Goal: Entertainment & Leisure: Consume media (video, audio)

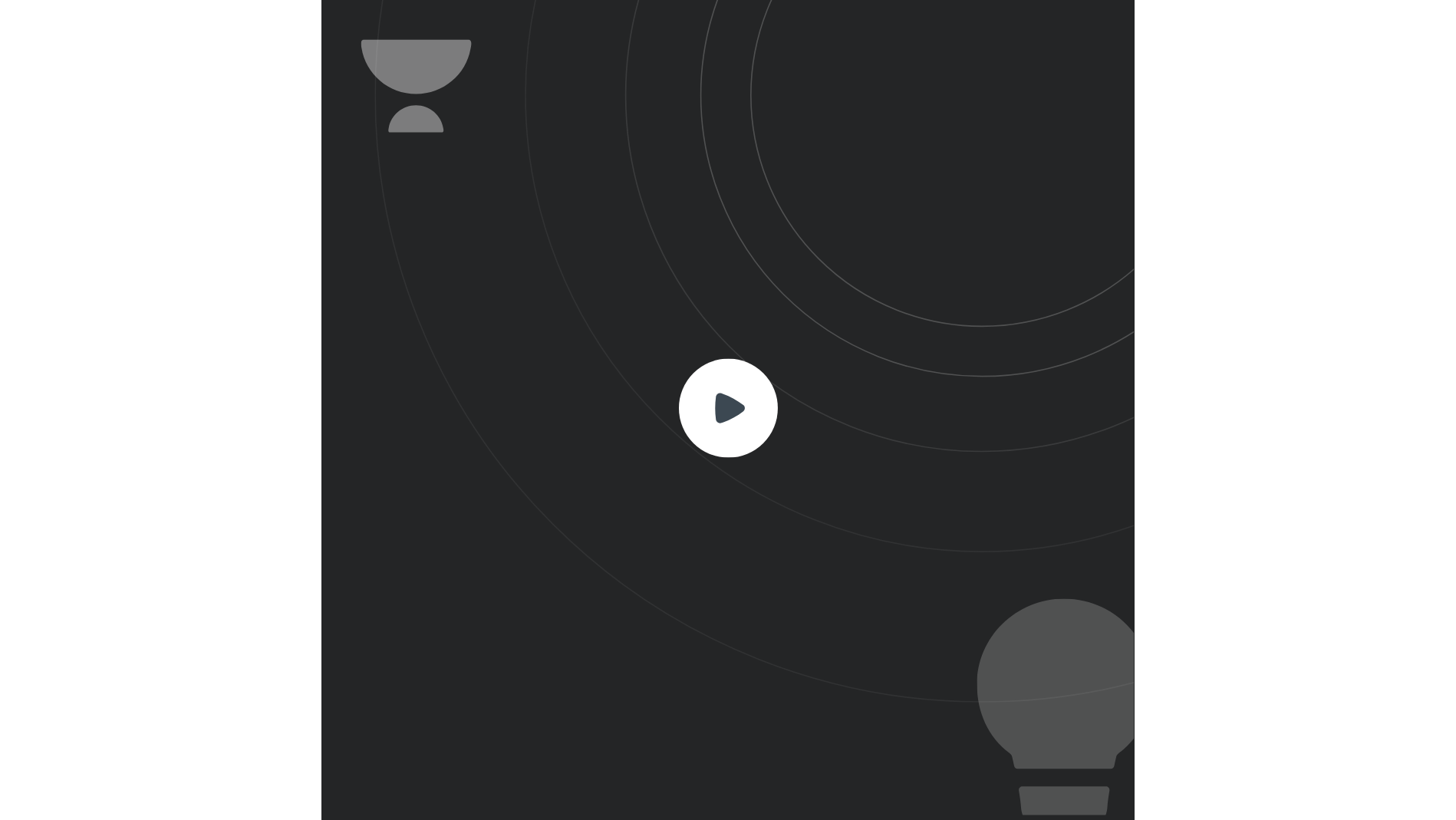
scroll to position [507, 503]
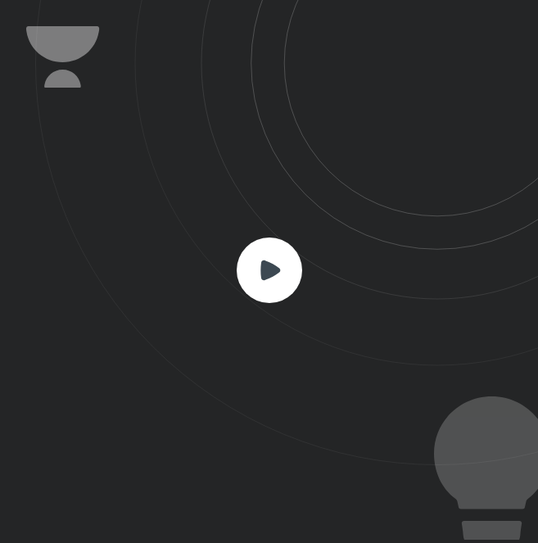
click at [282, 275] on rect at bounding box center [270, 271] width 66 height 66
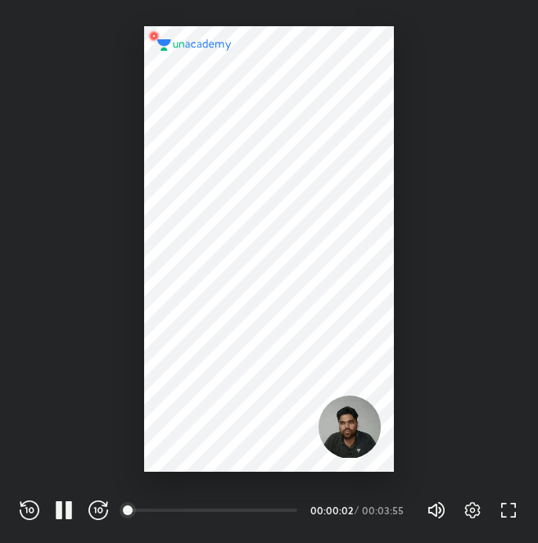
click at [497, 508] on div "Settings FULL SCREEN (F)" at bounding box center [482, 510] width 72 height 20
click at [508, 508] on icon "button" at bounding box center [509, 510] width 20 height 20
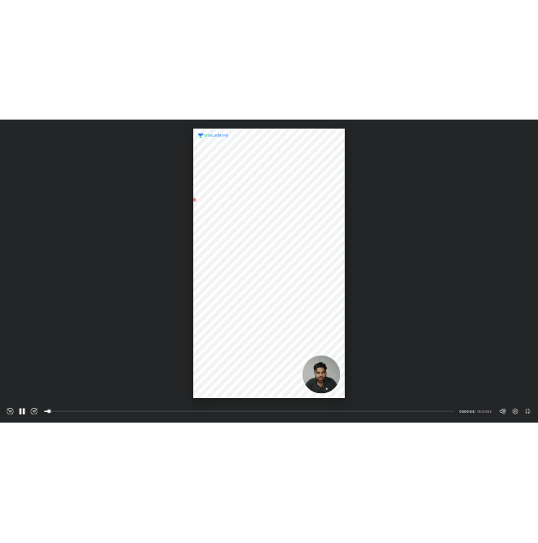
scroll to position [875, 1555]
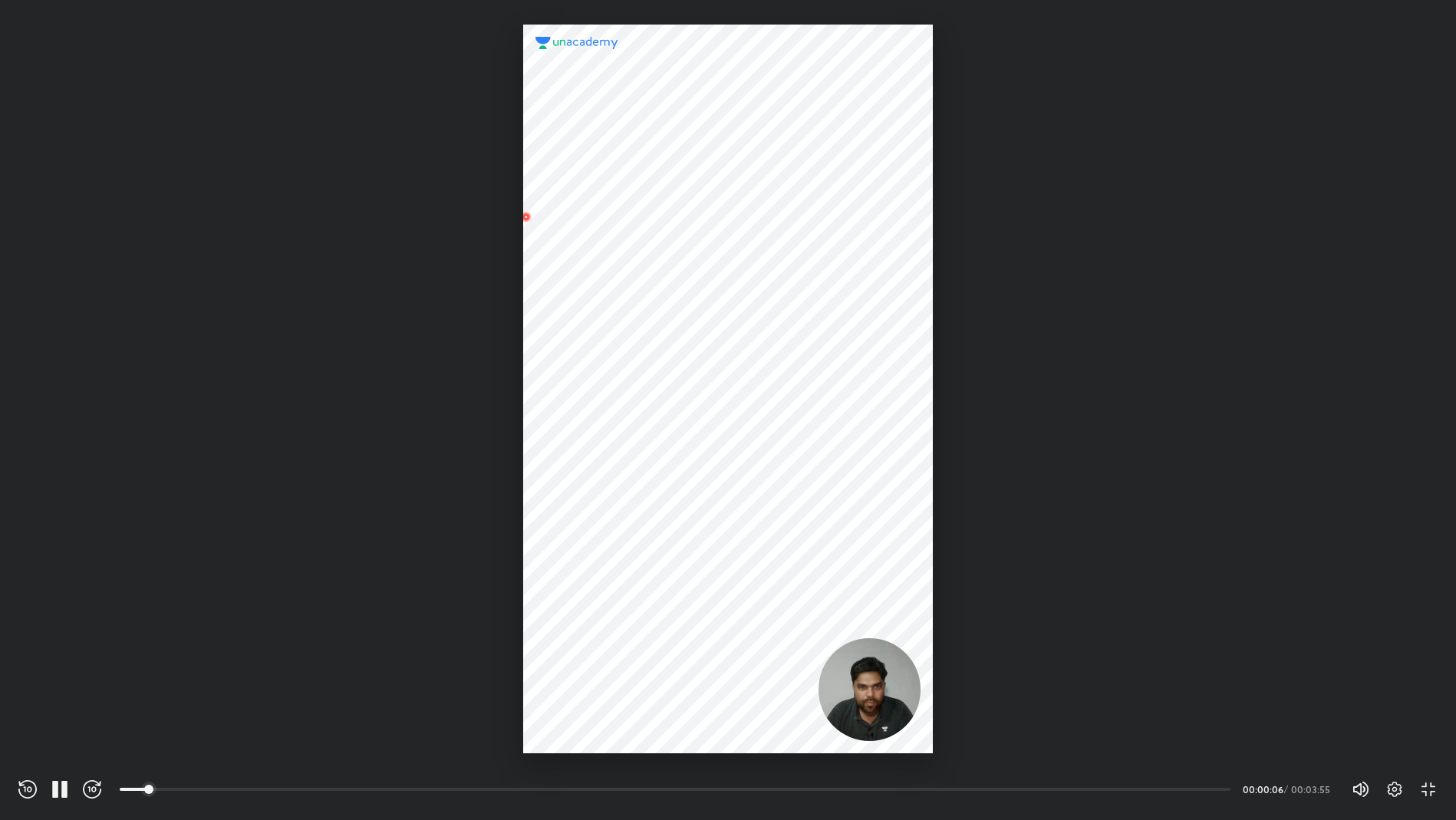
click at [503, 507] on div "Settings EXIT FULL SCREEN (F)" at bounding box center [1404, 789] width 67 height 19
click at [57, 507] on icon "button" at bounding box center [55, 789] width 7 height 17
click at [503, 507] on div "REWIND (J) PAUSE (K) FORWARD (L) 03:42 00:00:10 / 00:03:55 Volume (M) 100% Sett…" at bounding box center [728, 785] width 1456 height 66
drag, startPoint x: 1425, startPoint y: 813, endPoint x: 1429, endPoint y: 798, distance: 15.5
click at [503, 507] on div "REWIND (J) PLAY (K) FORWARD (L) 03:42 00:00:18 / 00:03:55 Volume (M) 100% Setti…" at bounding box center [728, 785] width 1456 height 66
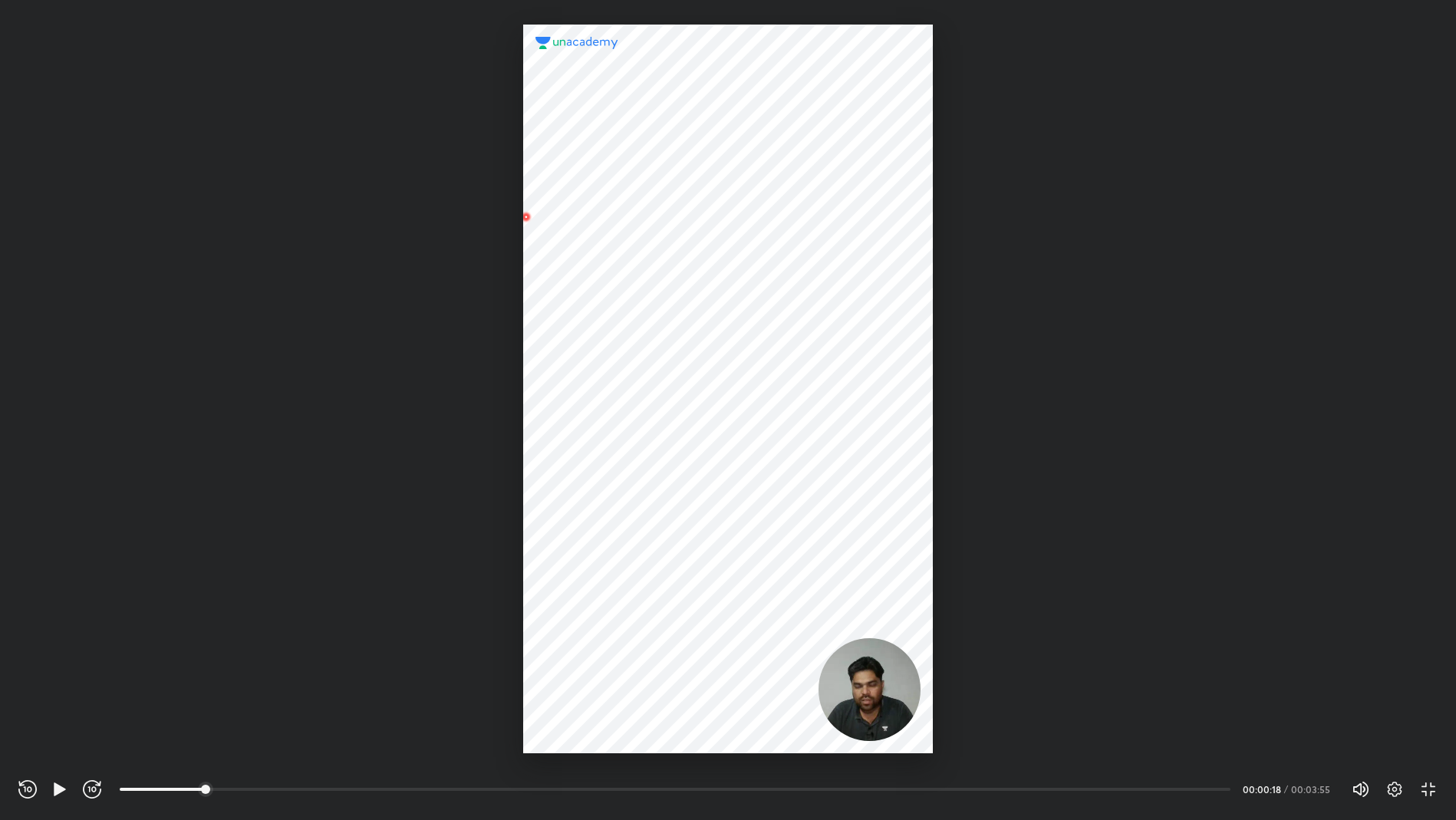
click at [503, 507] on div "Volume (M) 100% Settings EXIT FULL SCREEN (F)" at bounding box center [1394, 789] width 86 height 23
click at [503, 507] on icon "button" at bounding box center [1428, 789] width 19 height 19
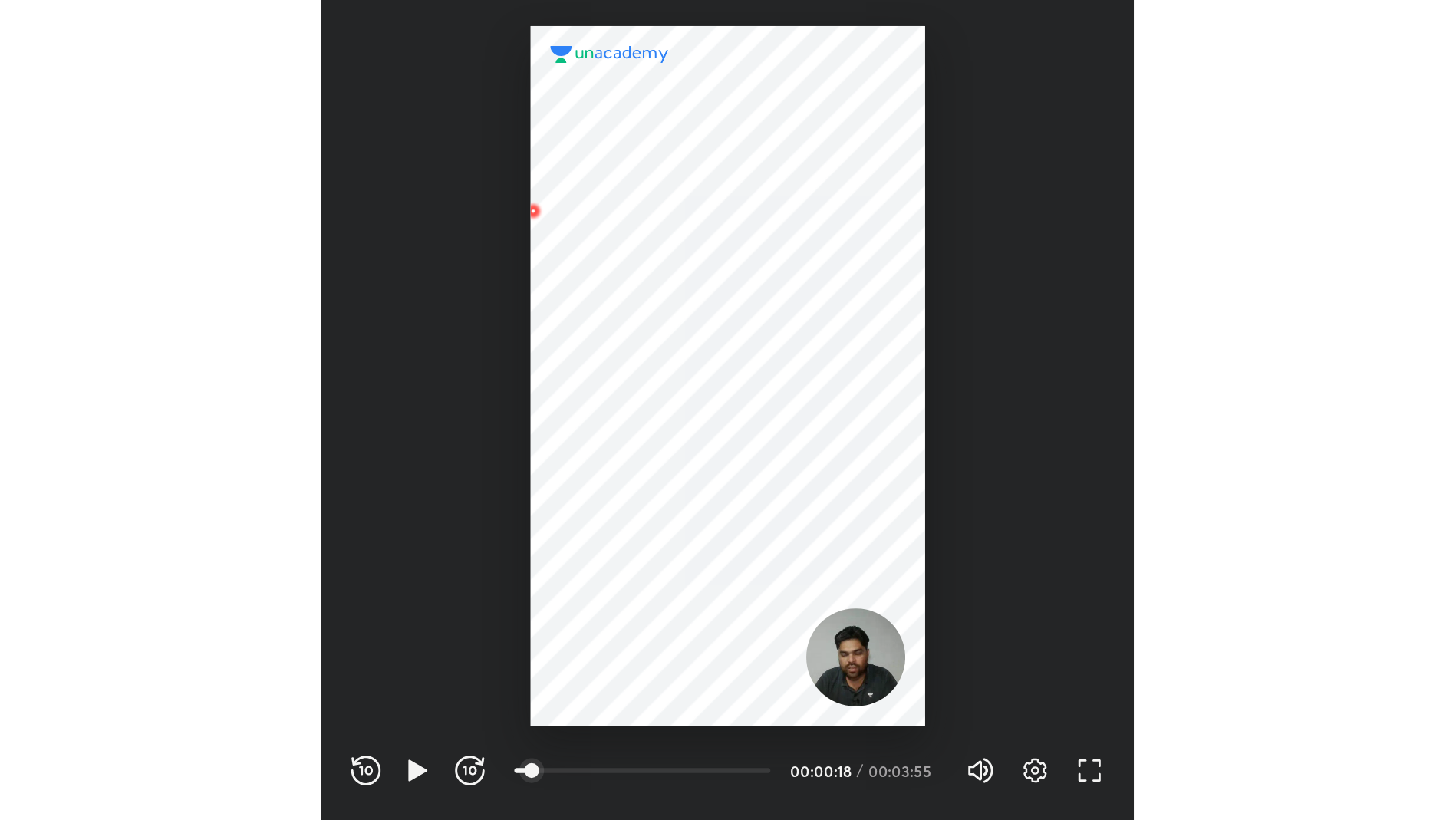
scroll to position [507, 503]
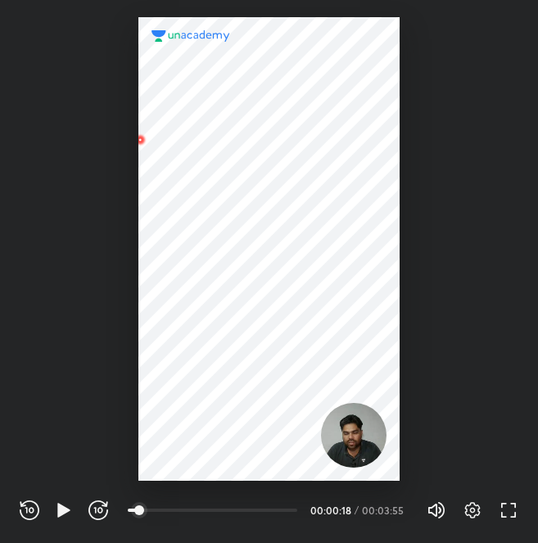
click at [482, 506] on div "Settings FULL SCREEN (F)" at bounding box center [482, 510] width 72 height 20
drag, startPoint x: 482, startPoint y: 506, endPoint x: 497, endPoint y: 506, distance: 14.7
click at [497, 506] on div "Settings FULL SCREEN (F)" at bounding box center [482, 510] width 72 height 20
click at [503, 506] on icon "button" at bounding box center [509, 510] width 20 height 20
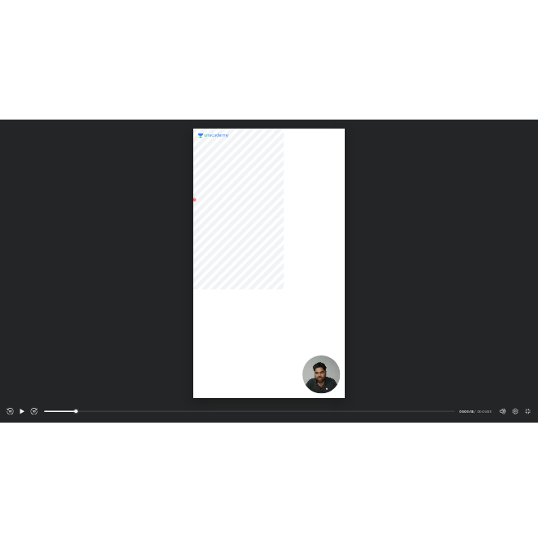
scroll to position [875, 1555]
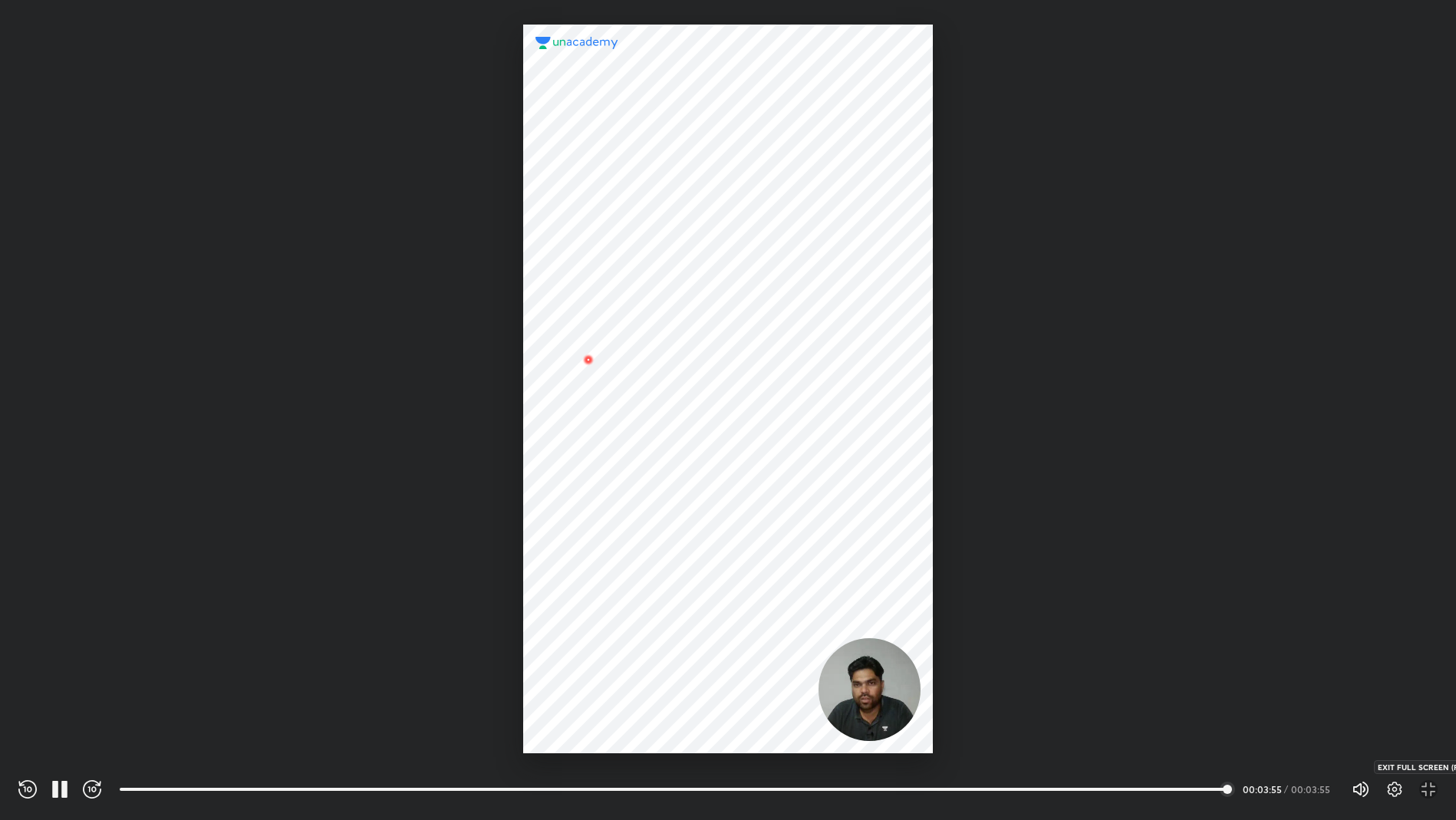
click at [503, 507] on icon "button" at bounding box center [1428, 789] width 19 height 19
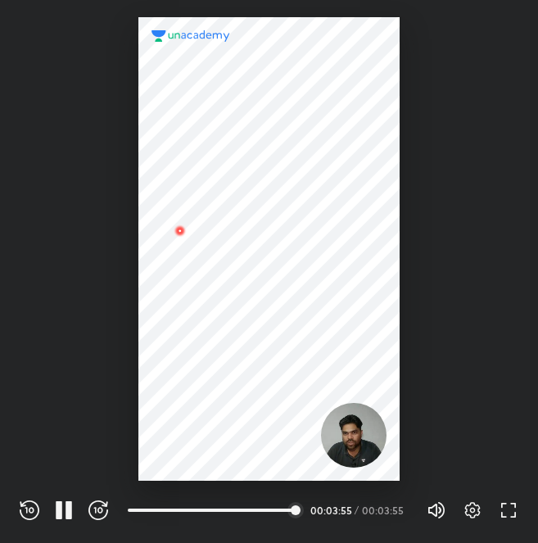
scroll to position [542, 537]
